Goal: Task Accomplishment & Management: Manage account settings

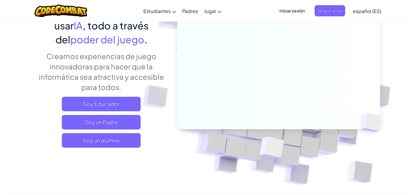
scroll to position [93, 0]
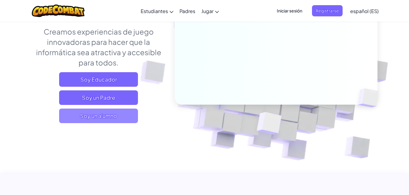
click at [120, 113] on span "Soy un alumno" at bounding box center [98, 115] width 79 height 15
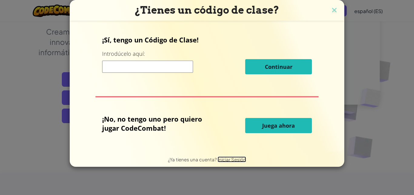
click at [222, 161] on span "Iniciar Sesión" at bounding box center [232, 159] width 28 height 6
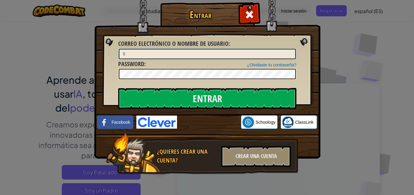
type input "f"
type input "FigueroaE"
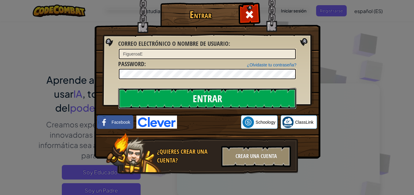
click at [207, 93] on input "Entrar" at bounding box center [207, 98] width 178 height 21
click at [207, 98] on input "Entrar" at bounding box center [207, 98] width 178 height 21
